Goal: Task Accomplishment & Management: Use online tool/utility

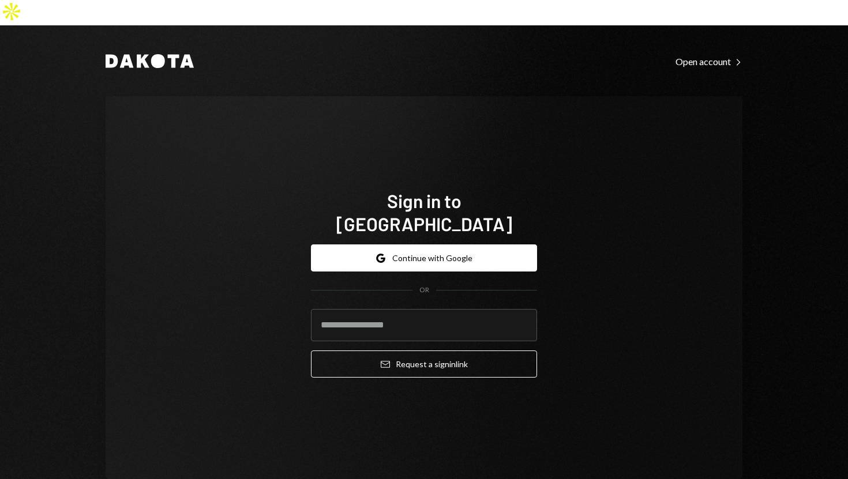
type input "**********"
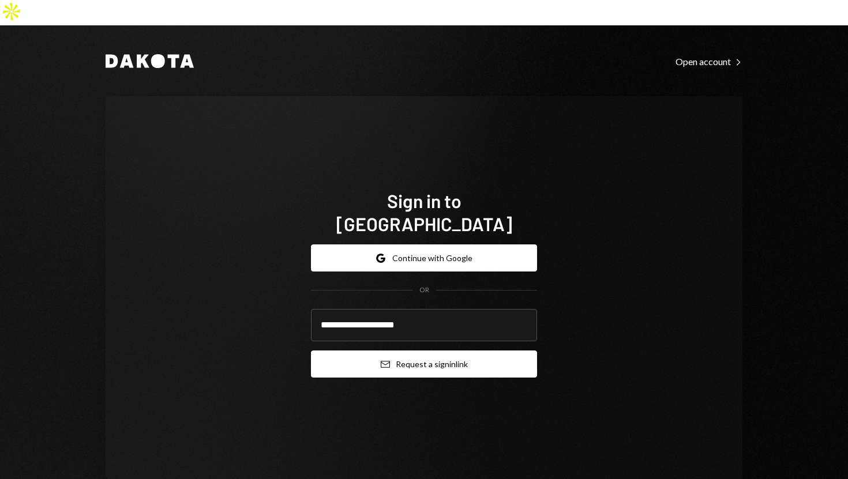
click at [321, 351] on button "Email Request a sign in link" at bounding box center [424, 364] width 226 height 27
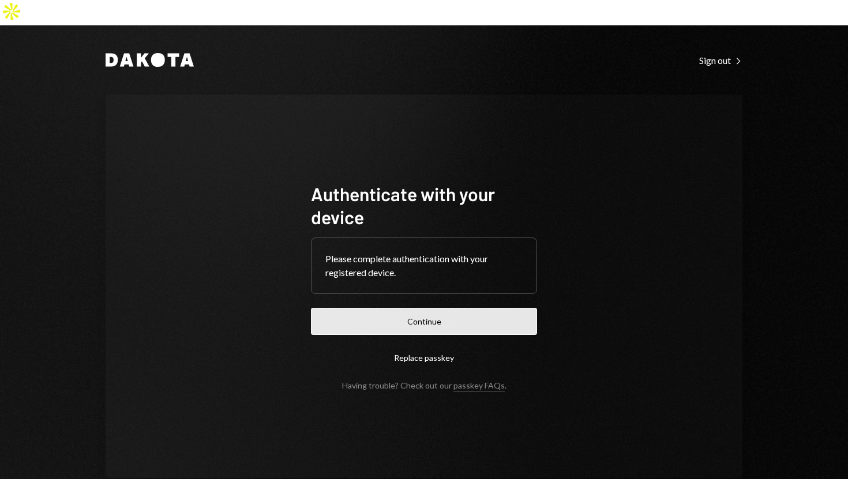
click at [442, 308] on button "Continue" at bounding box center [424, 321] width 226 height 27
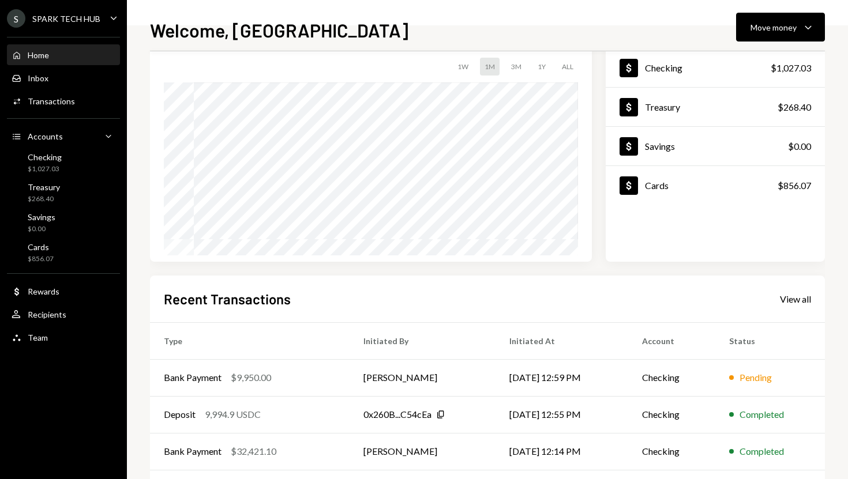
scroll to position [85, 0]
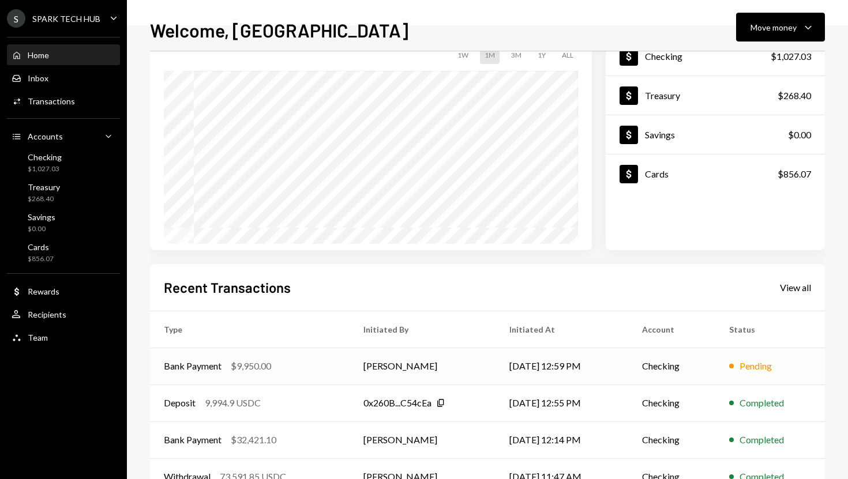
click at [520, 360] on td "[DATE] 12:59 PM" at bounding box center [561, 366] width 133 height 37
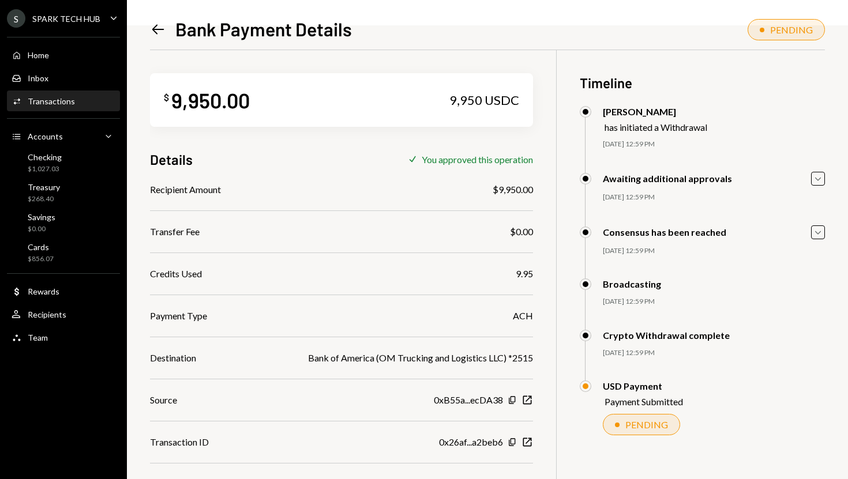
scroll to position [50, 0]
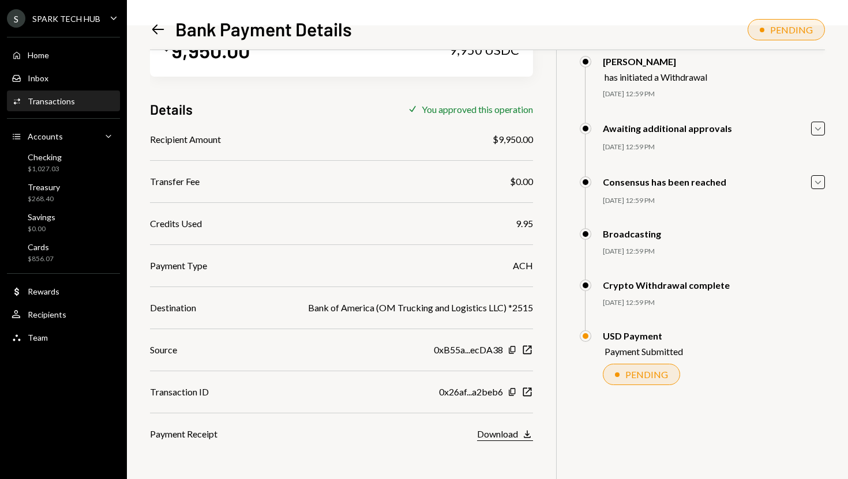
click at [495, 438] on div "Download" at bounding box center [497, 433] width 41 height 11
